Goal: Transaction & Acquisition: Book appointment/travel/reservation

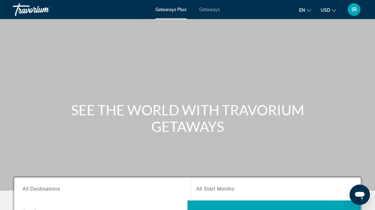
click at [213, 9] on span "Getaways" at bounding box center [209, 9] width 21 height 5
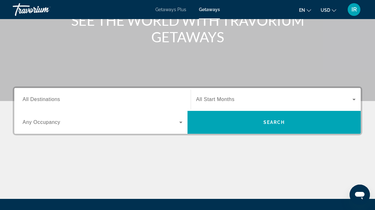
scroll to position [92, 0]
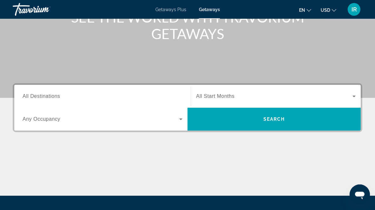
click at [62, 96] on input "Destination All Destinations" at bounding box center [103, 97] width 160 height 8
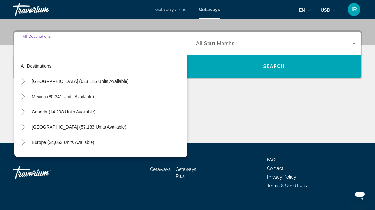
scroll to position [155, 0]
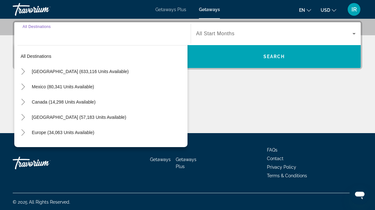
click at [26, 70] on icon "Toggle United States (633,116 units available)" at bounding box center [23, 72] width 6 height 6
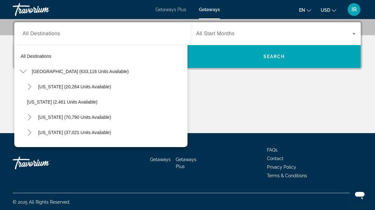
scroll to position [0, 0]
click at [23, 71] on icon "Toggle United States (633,116 units available)" at bounding box center [23, 71] width 6 height 6
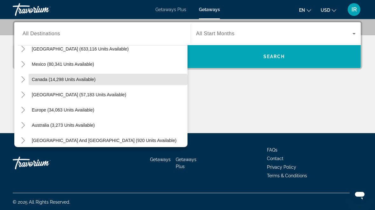
scroll to position [29, 0]
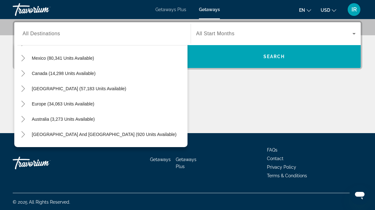
click at [23, 88] on icon "Toggle Caribbean & Atlantic Islands (57,183 units available)" at bounding box center [23, 88] width 6 height 6
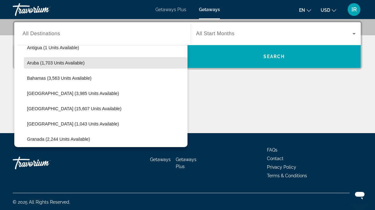
scroll to position [86, 0]
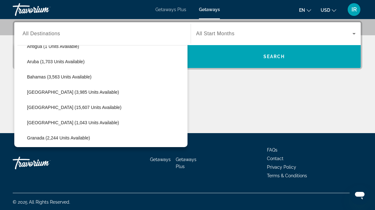
click at [58, 120] on span "[GEOGRAPHIC_DATA] (1,043 units available)" at bounding box center [73, 122] width 92 height 5
type input "**********"
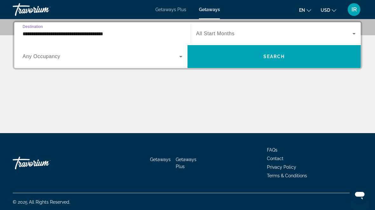
click at [289, 57] on span "Search widget" at bounding box center [273, 56] width 173 height 15
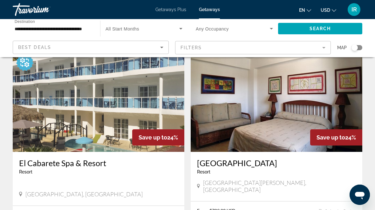
scroll to position [231, 0]
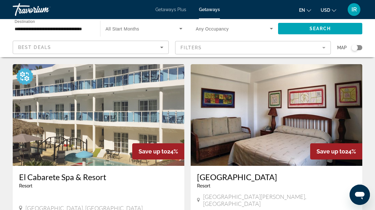
click at [327, 48] on mat-form-field "Filters" at bounding box center [253, 47] width 156 height 13
